Goal: Check status

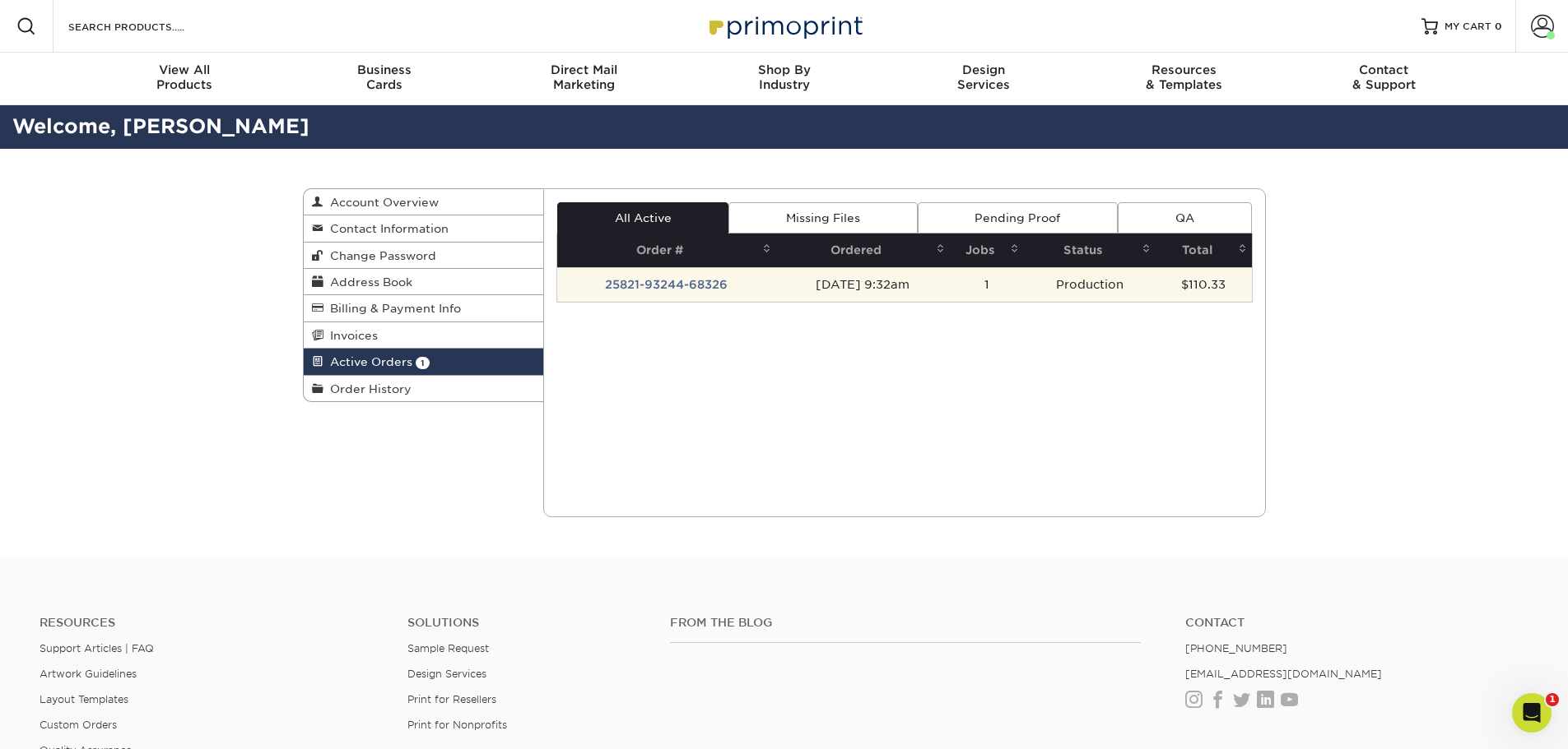
click at [657, 285] on td "25821-93244-68326" at bounding box center [667, 285] width 218 height 34
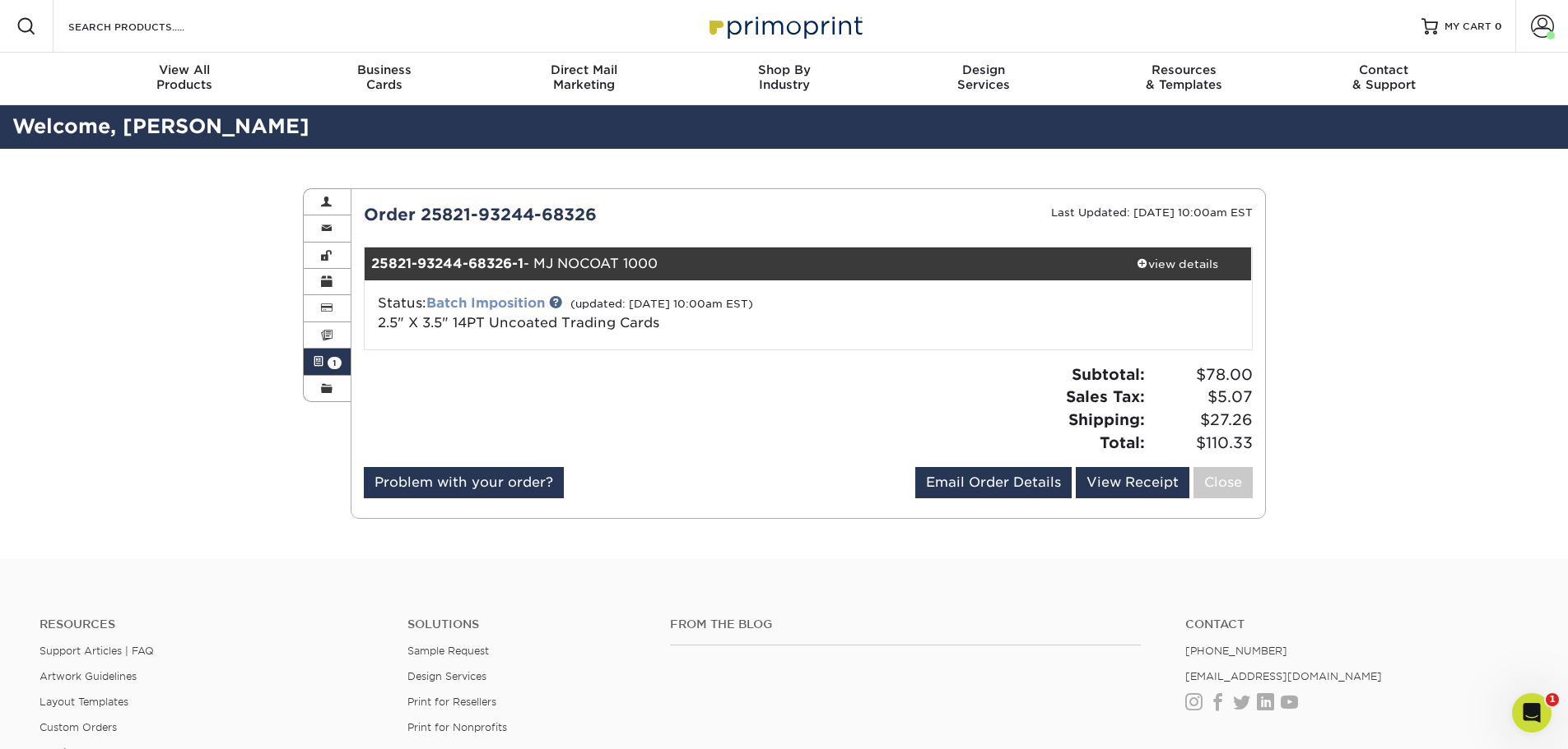
click at [518, 306] on link "Batch Imposition" at bounding box center [485, 303] width 119 height 15
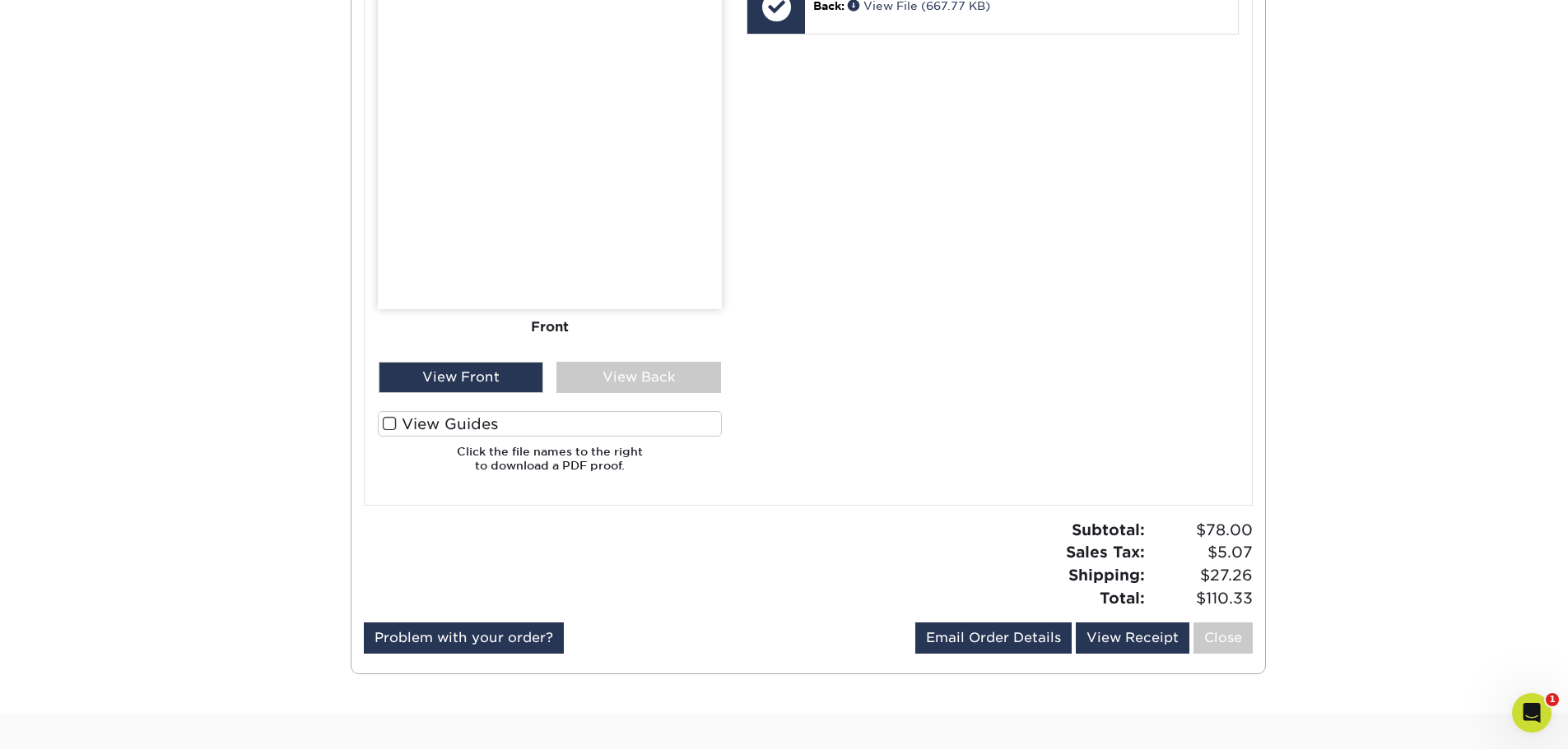
scroll to position [905, 0]
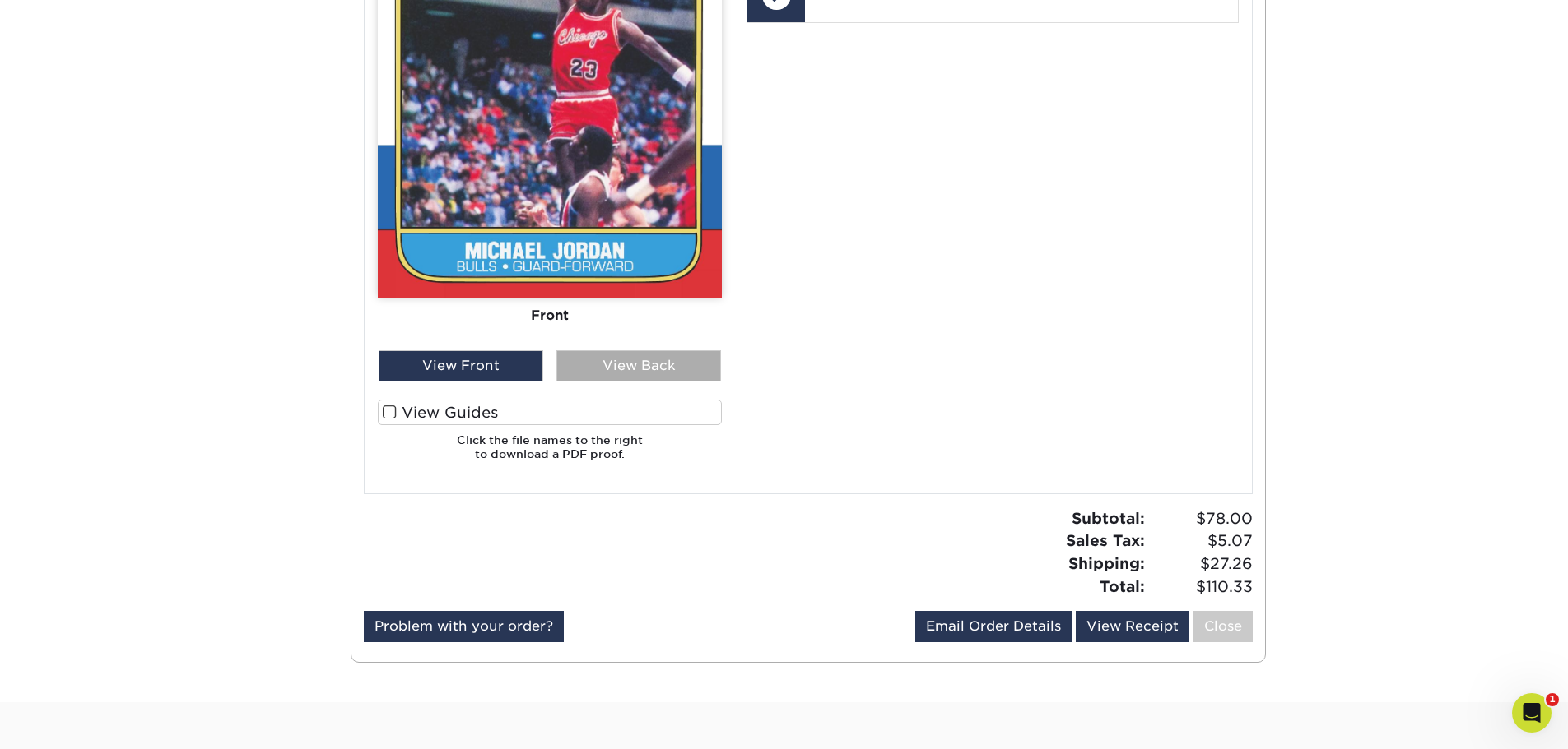
click at [596, 379] on div "View Back" at bounding box center [638, 365] width 164 height 31
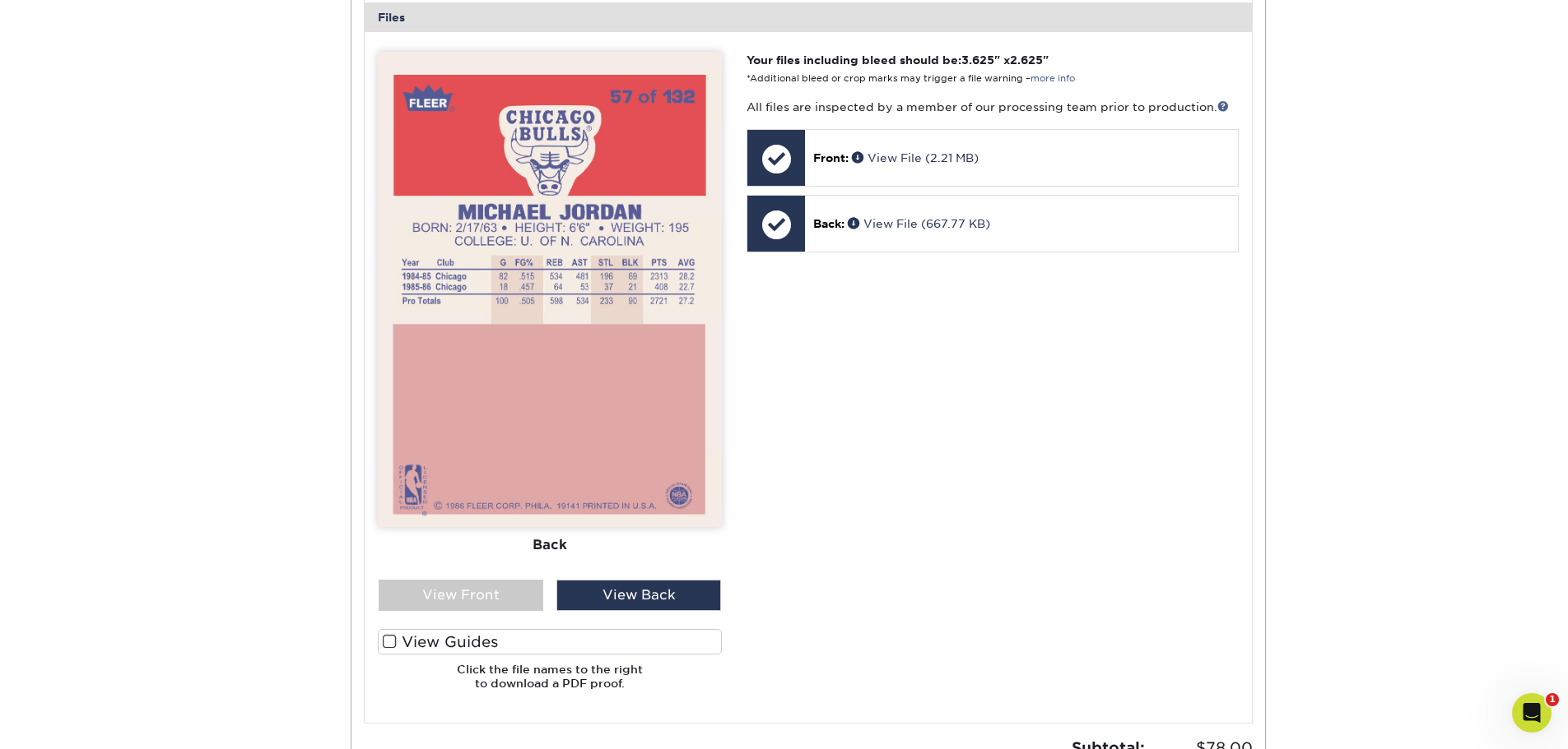
scroll to position [658, 0]
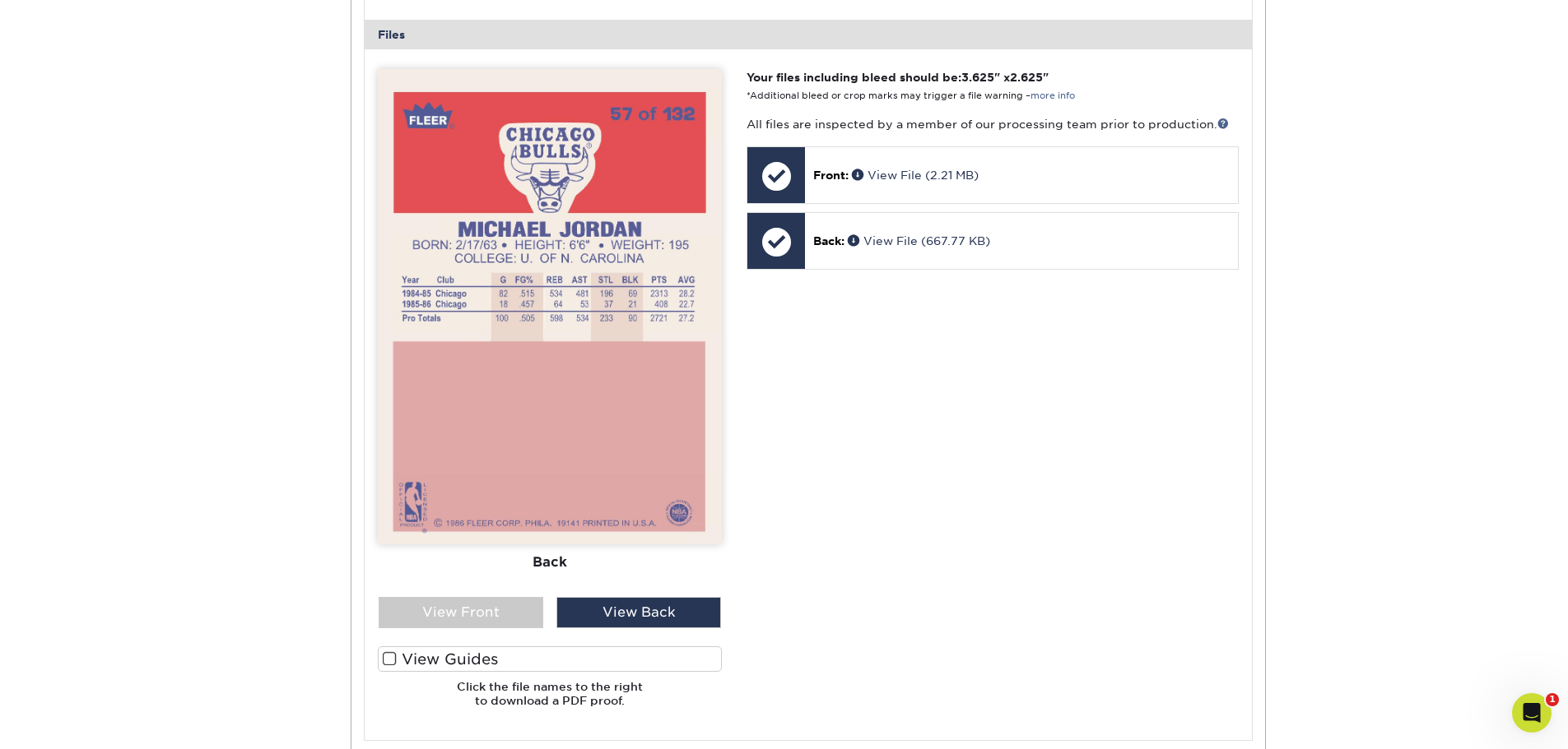
click at [682, 328] on img at bounding box center [550, 307] width 344 height 476
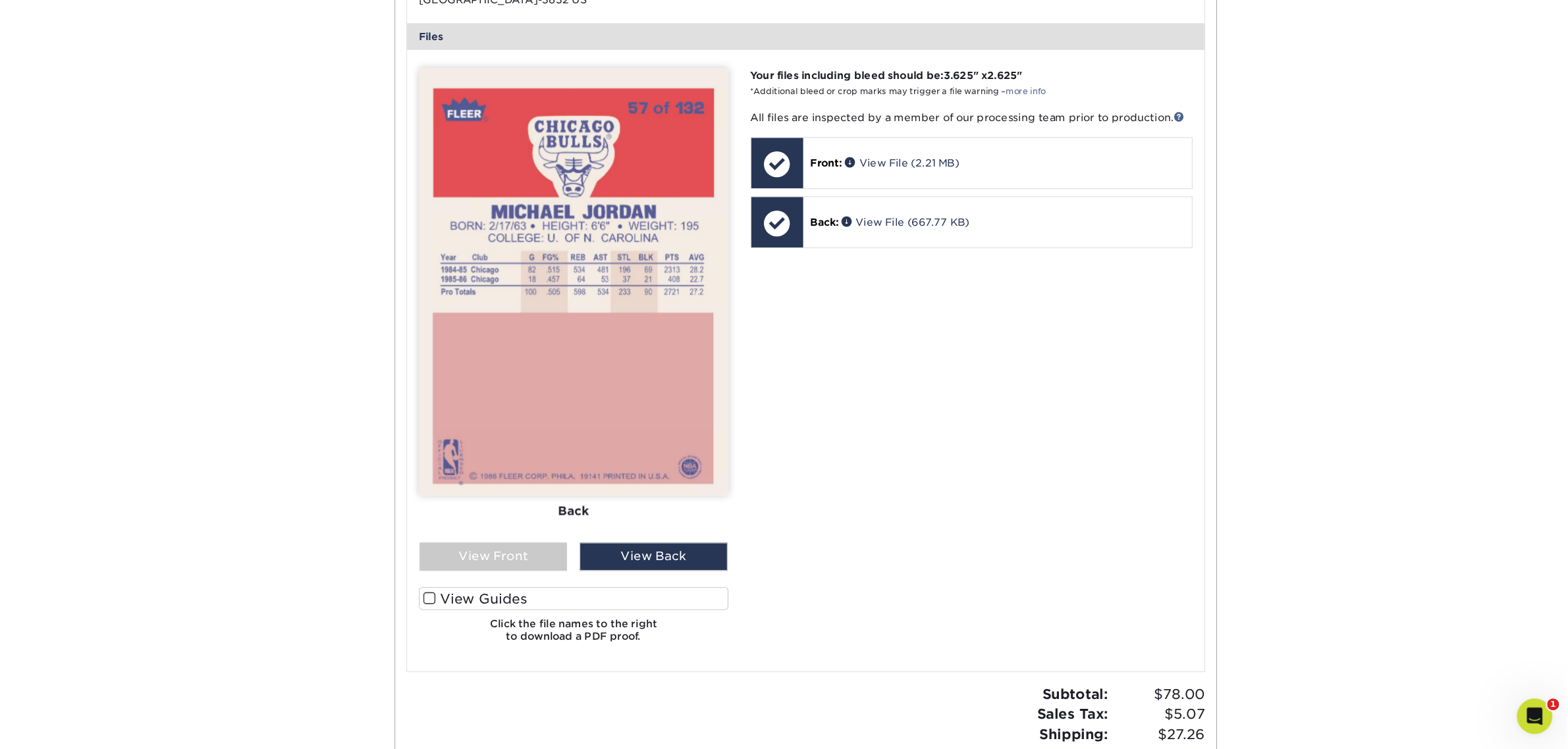
scroll to position [522, 0]
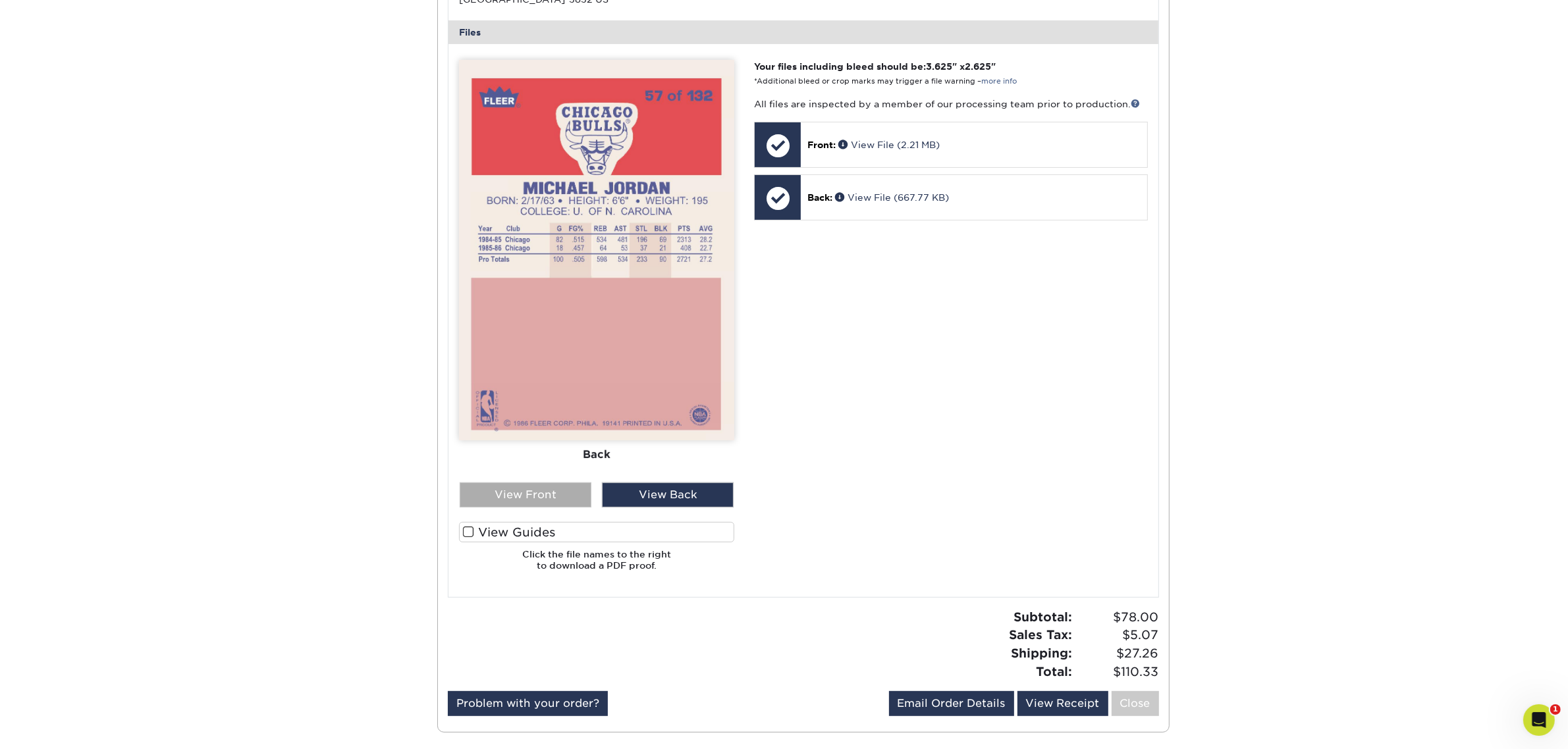
click at [543, 501] on div "View Front" at bounding box center [525, 495] width 131 height 25
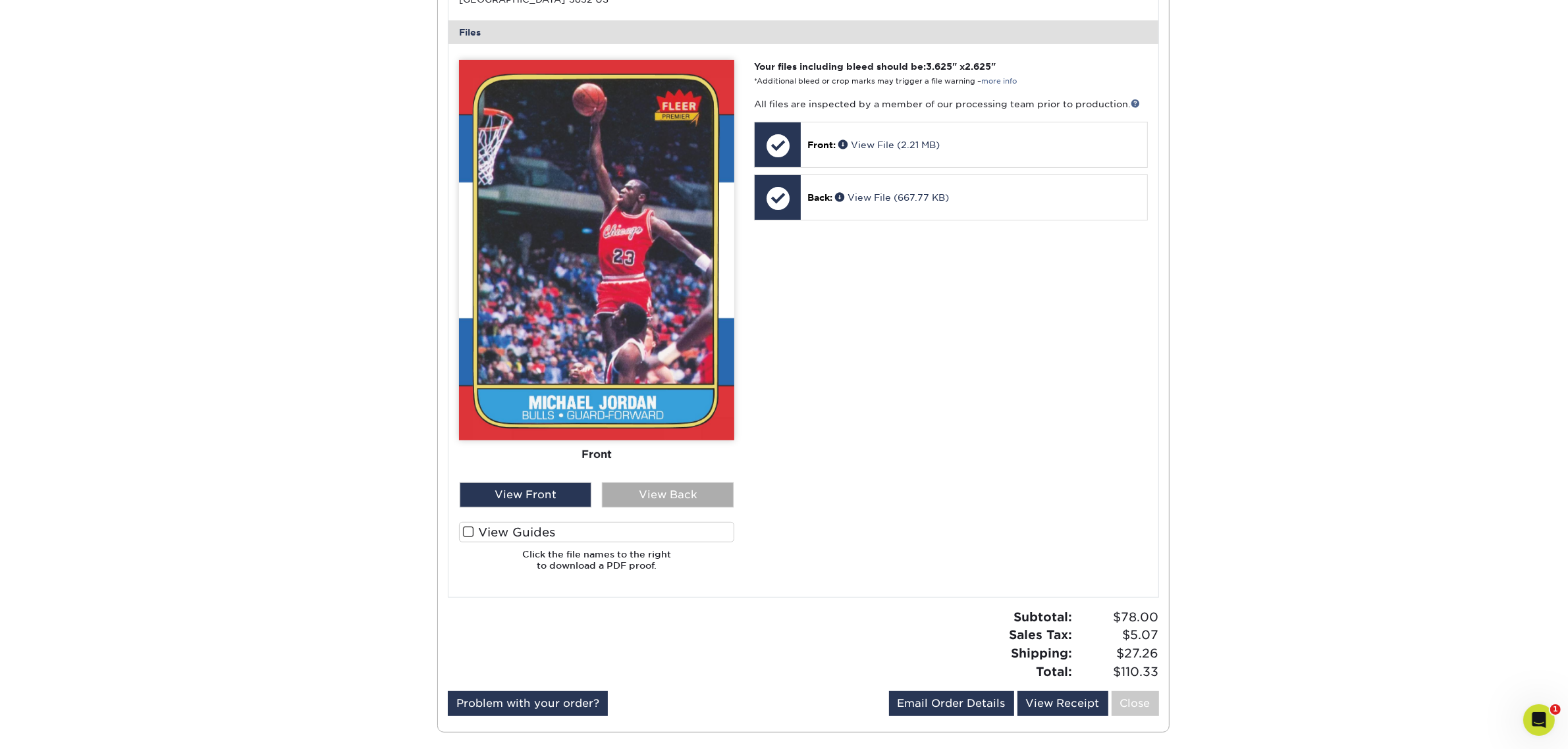
click at [679, 499] on div "View Back" at bounding box center [667, 495] width 131 height 25
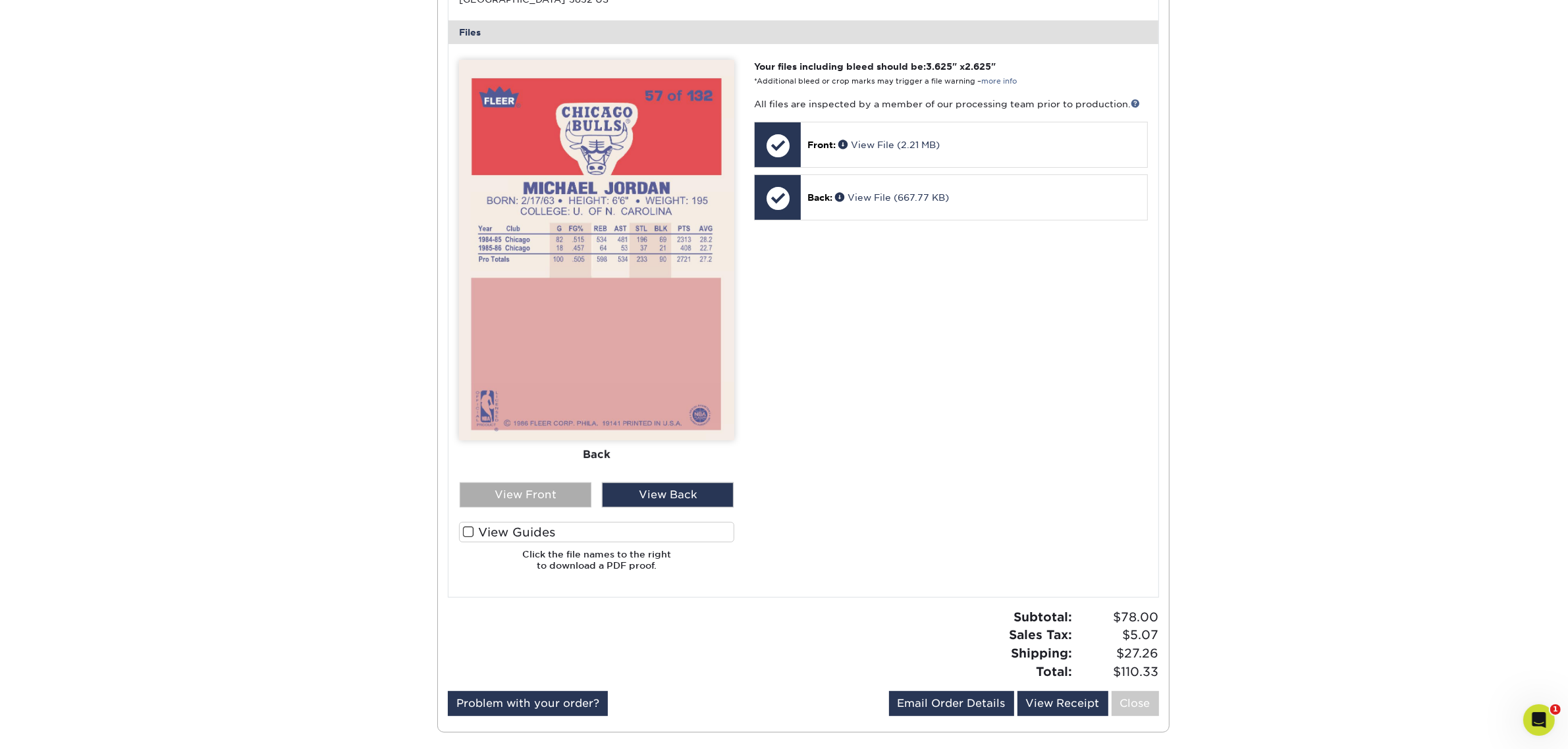
click at [566, 498] on div "View Front" at bounding box center [525, 495] width 131 height 25
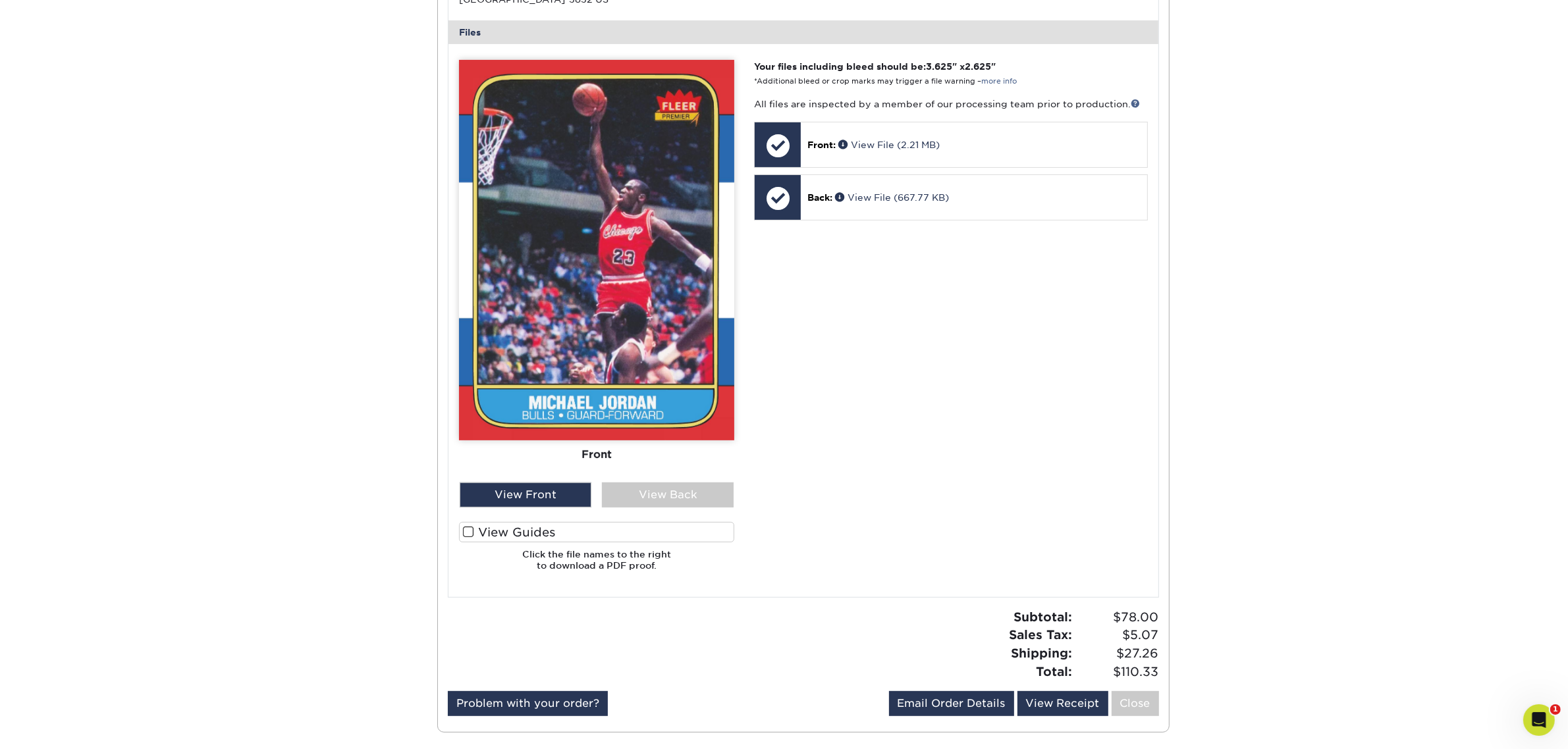
click at [574, 538] on label "View Guides" at bounding box center [597, 532] width 275 height 21
click at [0, 0] on input "View Guides" at bounding box center [0, 0] width 0 height 0
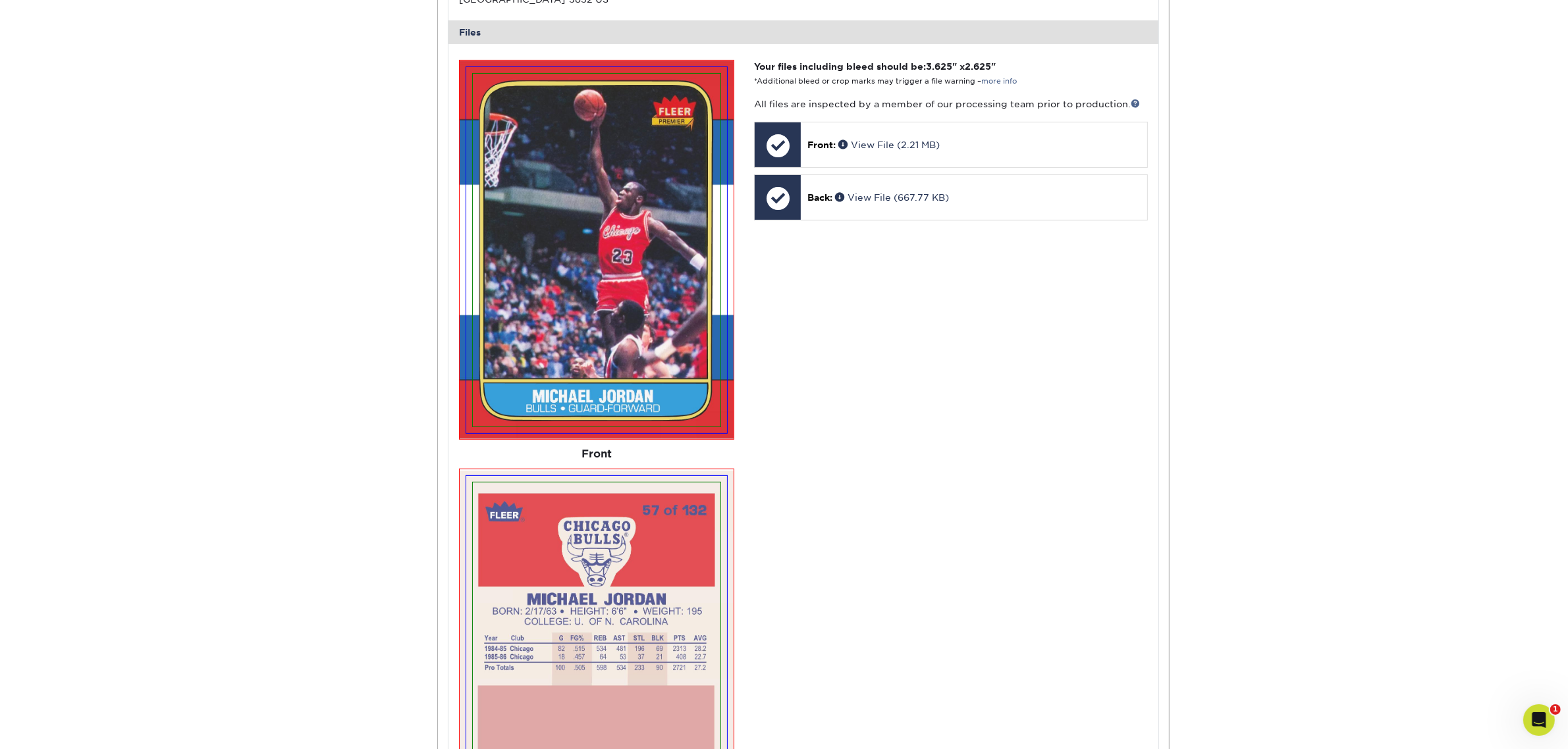
click at [574, 538] on img at bounding box center [597, 659] width 248 height 352
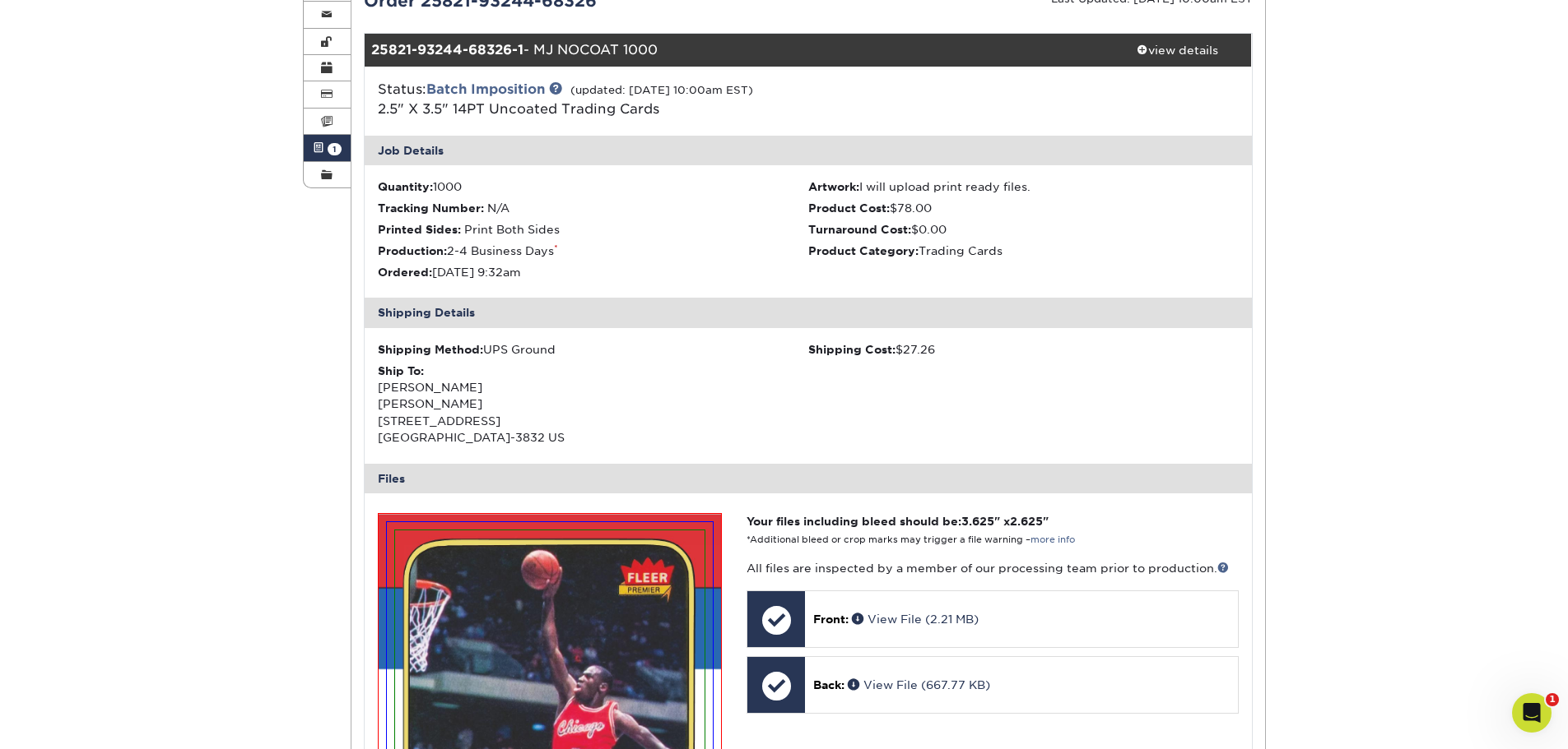
scroll to position [0, 0]
